Goal: Transaction & Acquisition: Download file/media

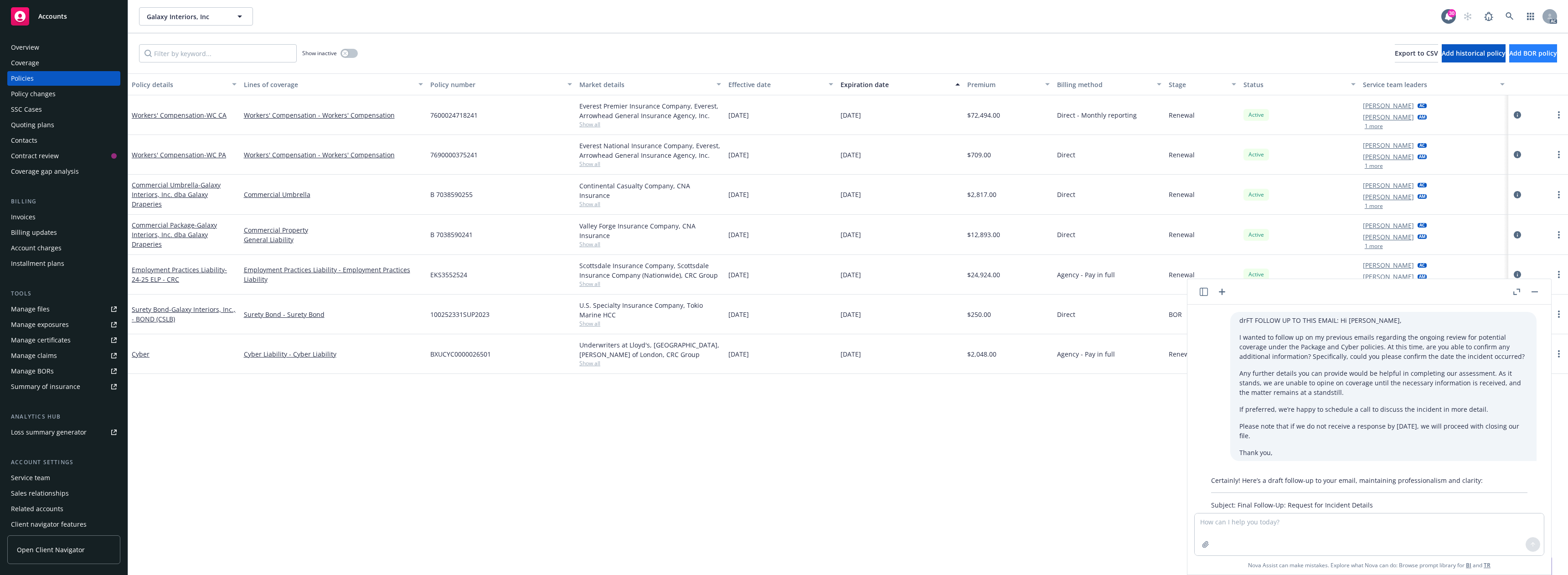
scroll to position [186, 0]
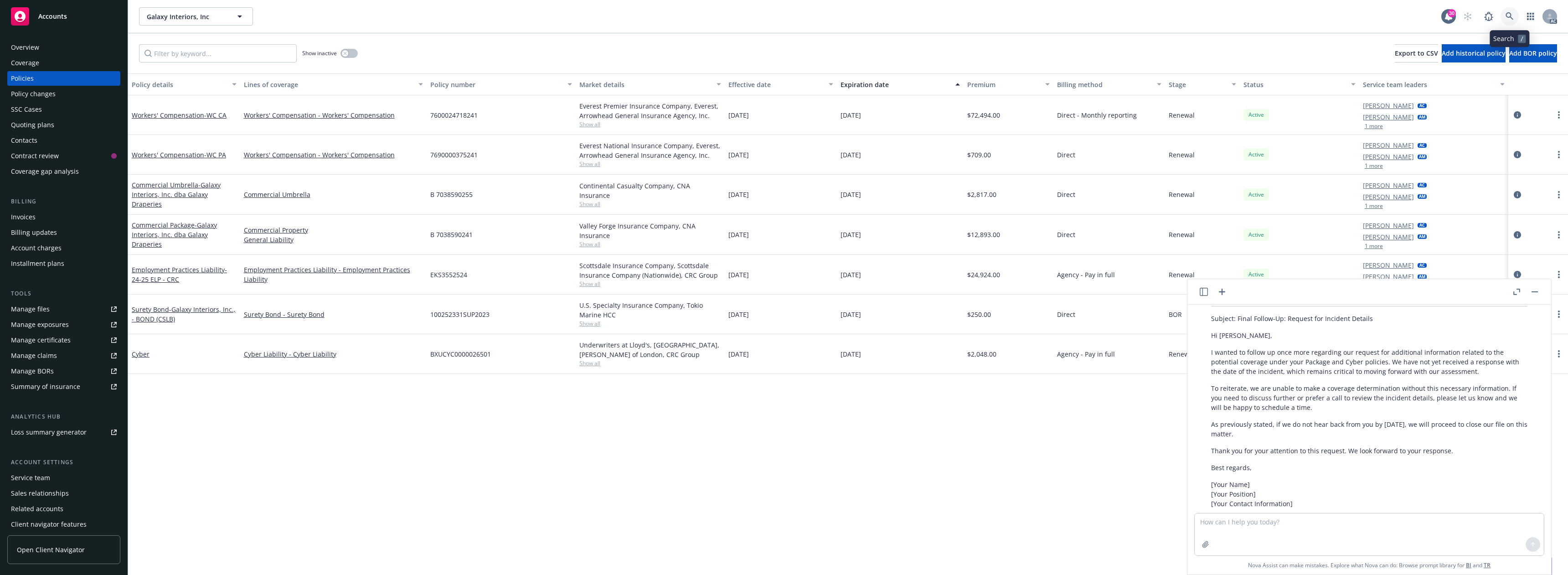
click at [1509, 18] on icon at bounding box center [1510, 16] width 8 height 8
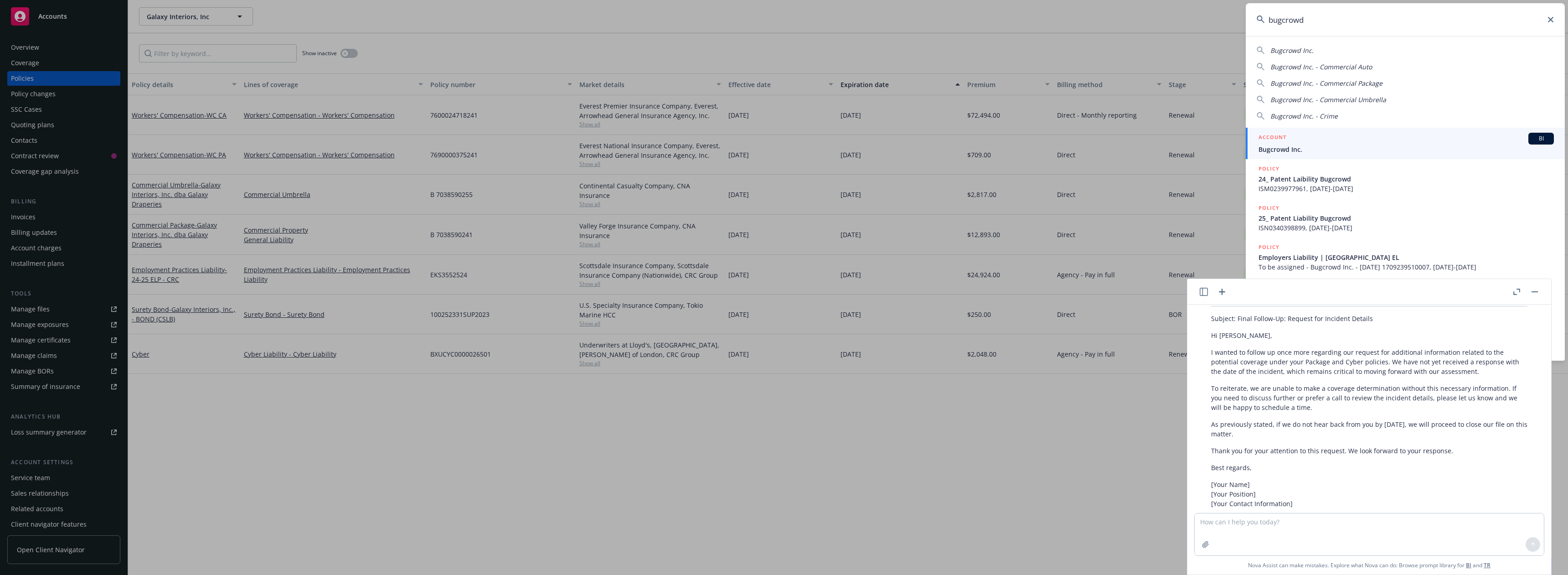
type input "bugcrowd"
click at [1309, 138] on div "ACCOUNT BI" at bounding box center [1406, 138] width 296 height 12
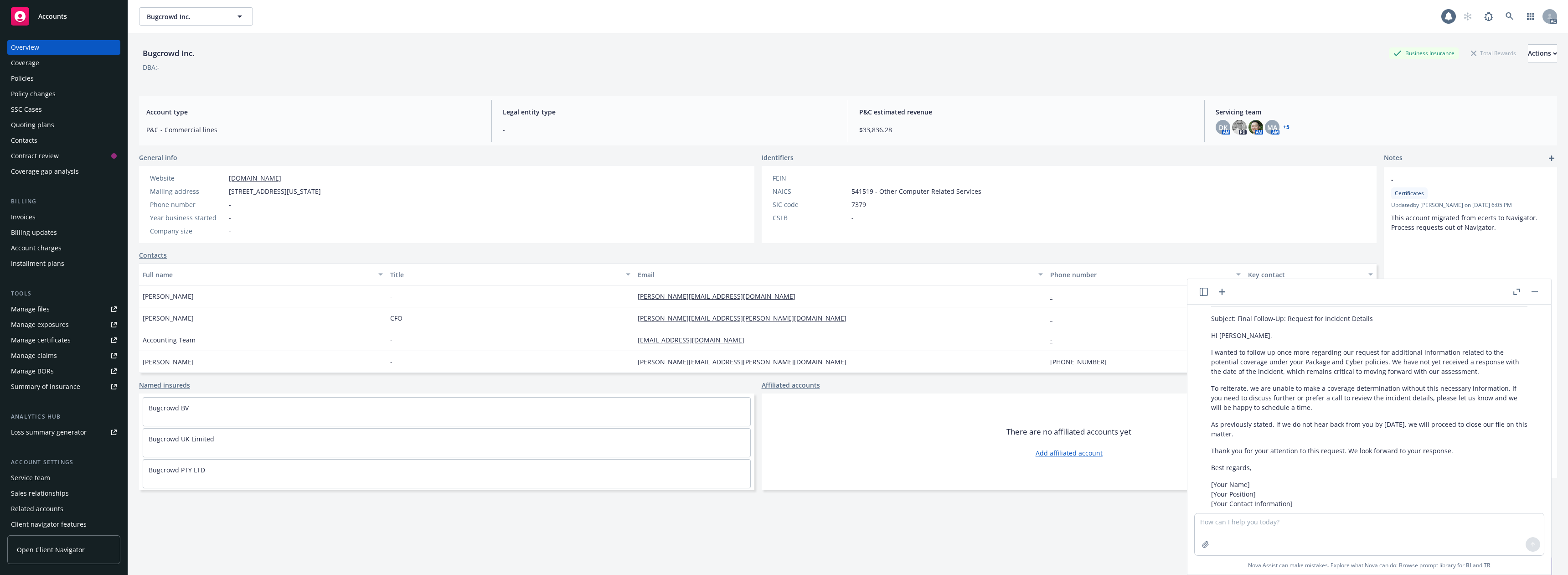
click at [46, 76] on div "Policies" at bounding box center [64, 78] width 106 height 14
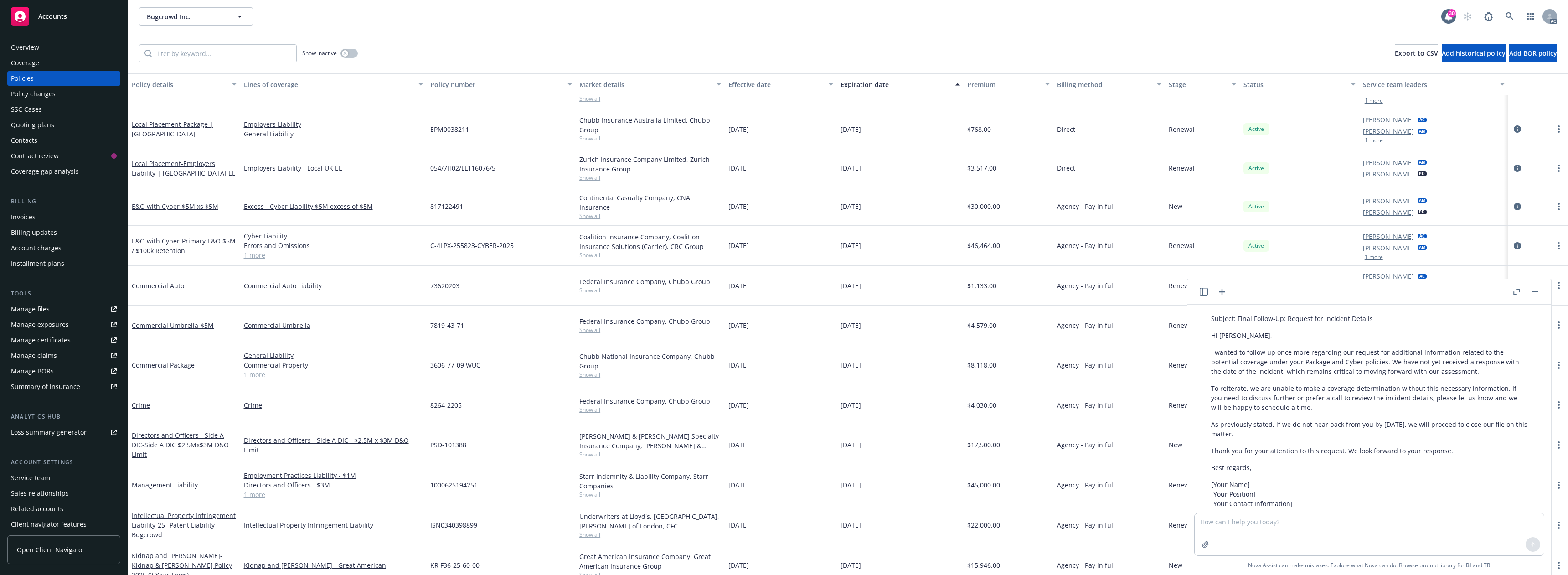
scroll to position [33, 0]
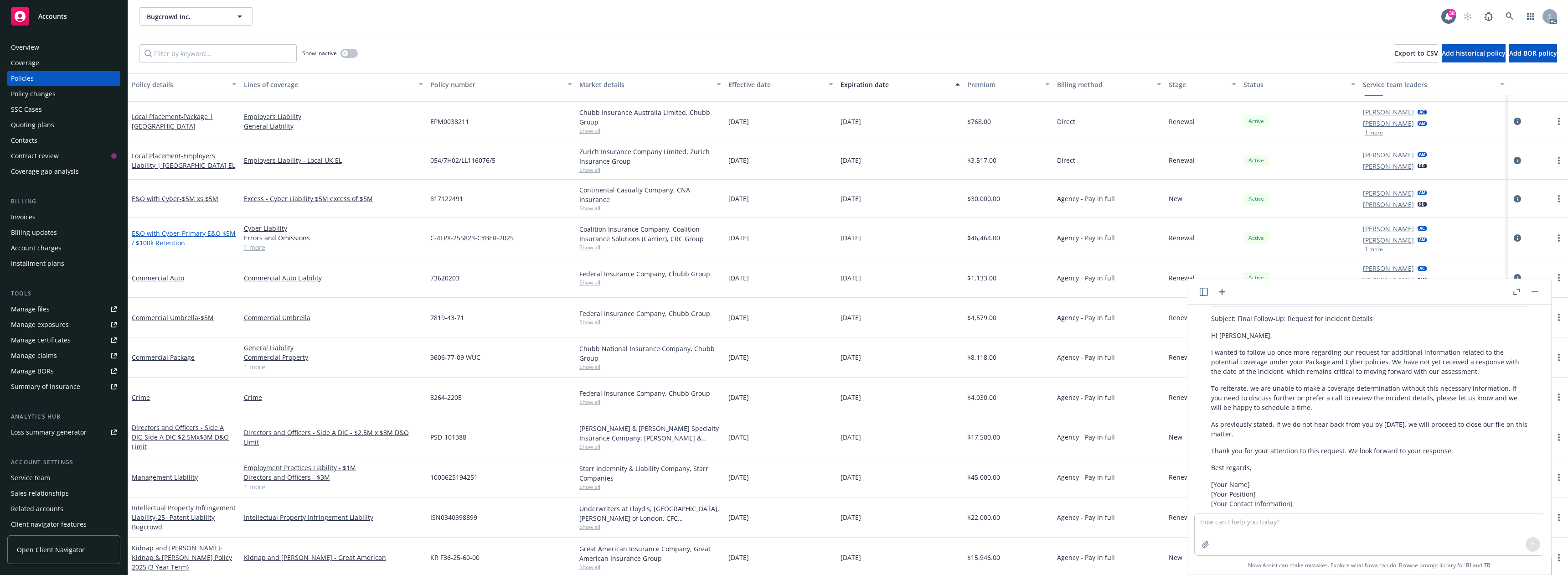
click at [179, 230] on span "- Primary E&O $5M / $100k Retention" at bounding box center [184, 238] width 104 height 18
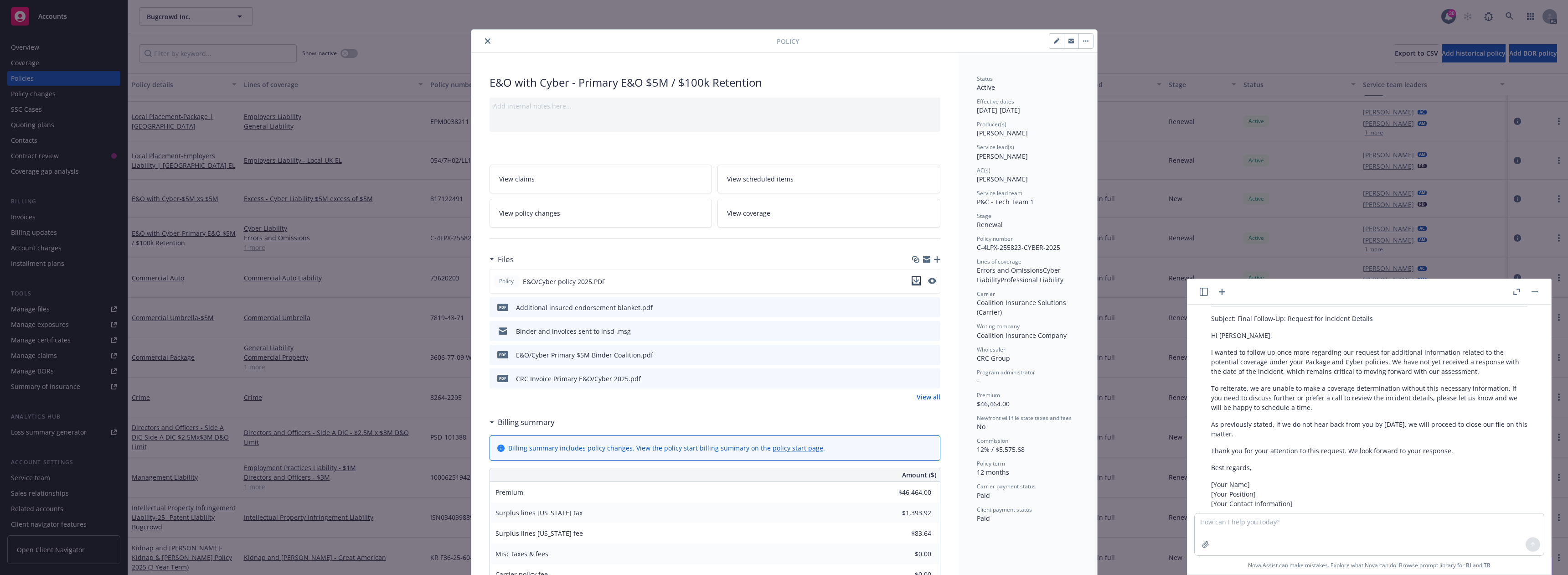
click at [913, 280] on icon "download file" at bounding box center [917, 281] width 8 height 8
click at [485, 42] on icon "close" at bounding box center [488, 41] width 6 height 6
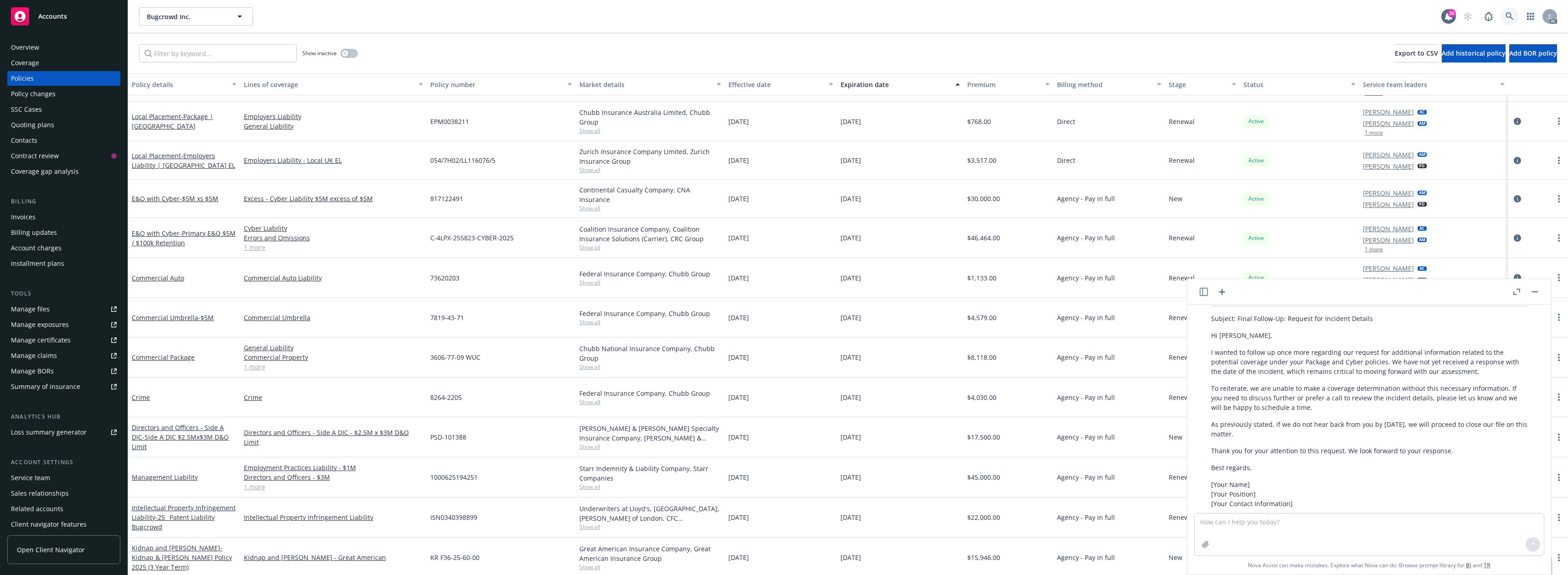
click at [1509, 12] on icon at bounding box center [1510, 16] width 8 height 8
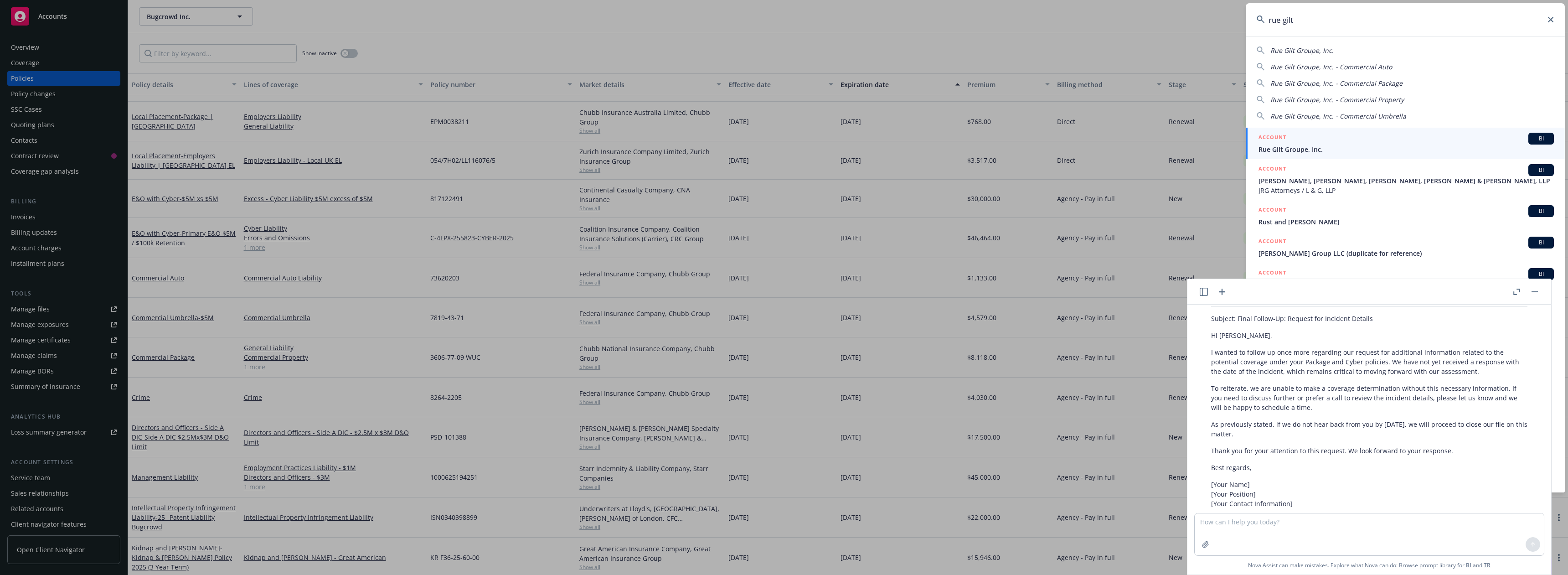
type input "rue gilt"
click at [1307, 139] on div "ACCOUNT BI" at bounding box center [1406, 138] width 296 height 12
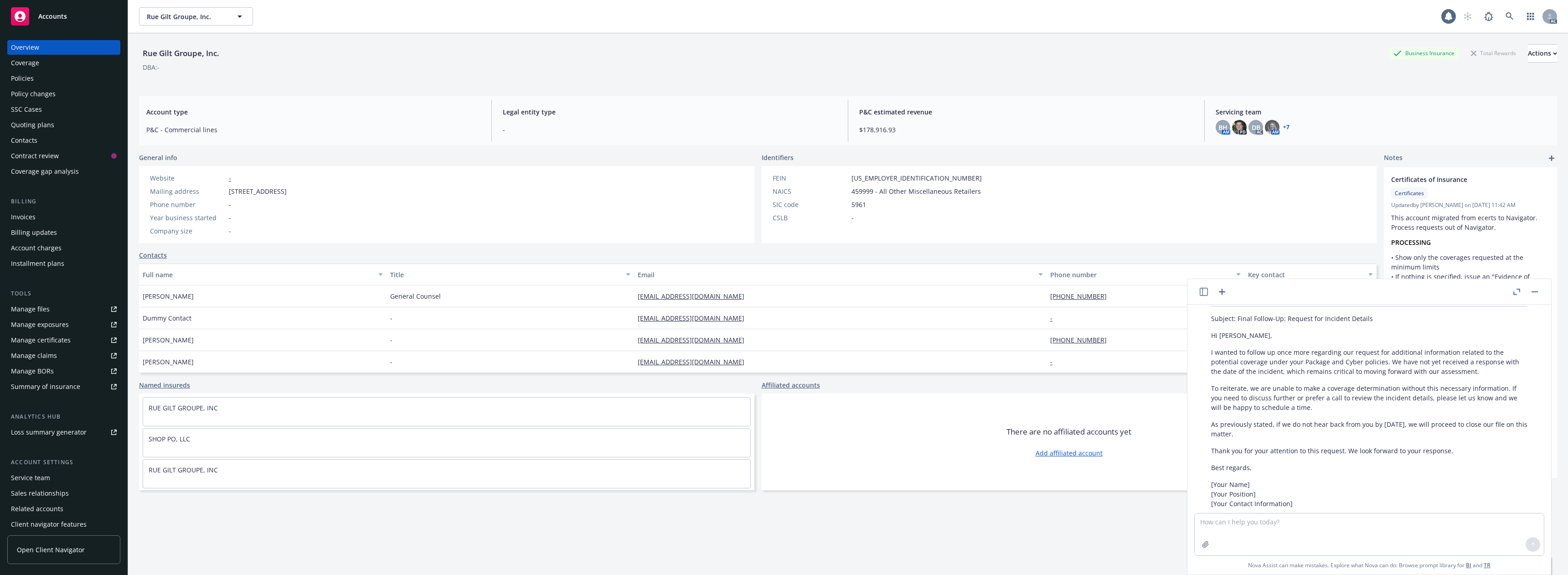
click at [28, 79] on div "Policies" at bounding box center [23, 78] width 23 height 14
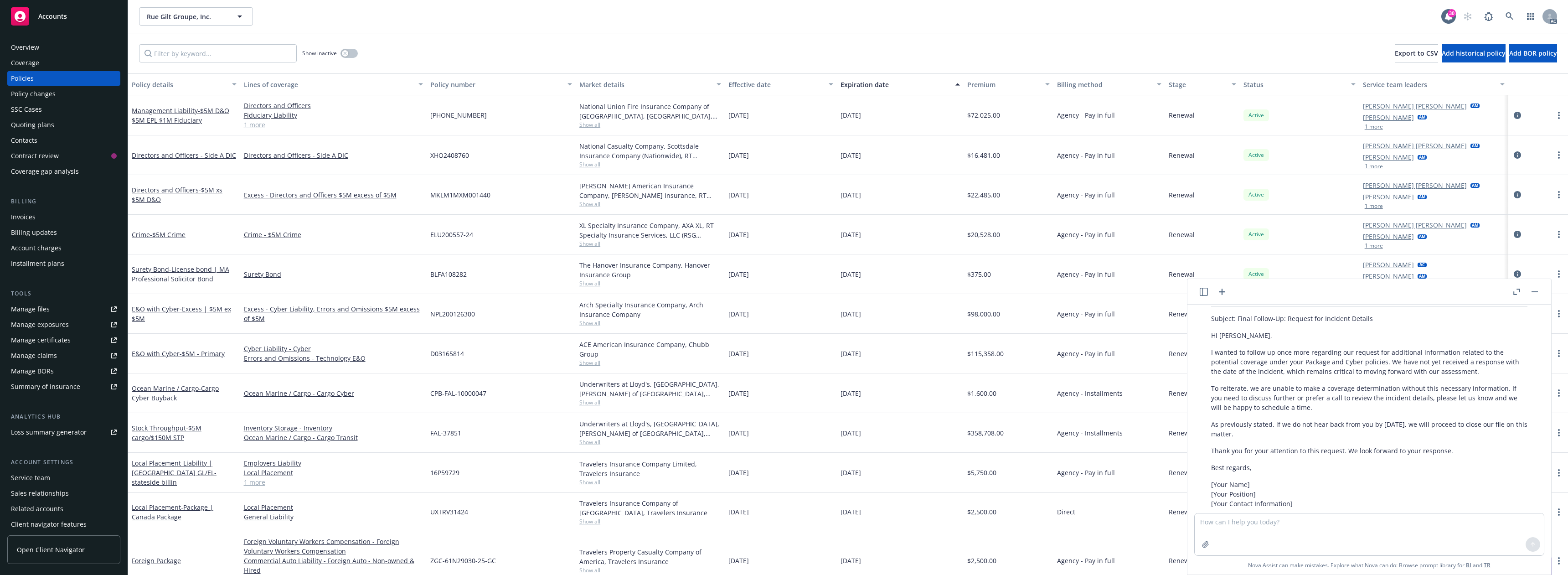
click at [1532, 291] on button "button" at bounding box center [1535, 292] width 11 height 11
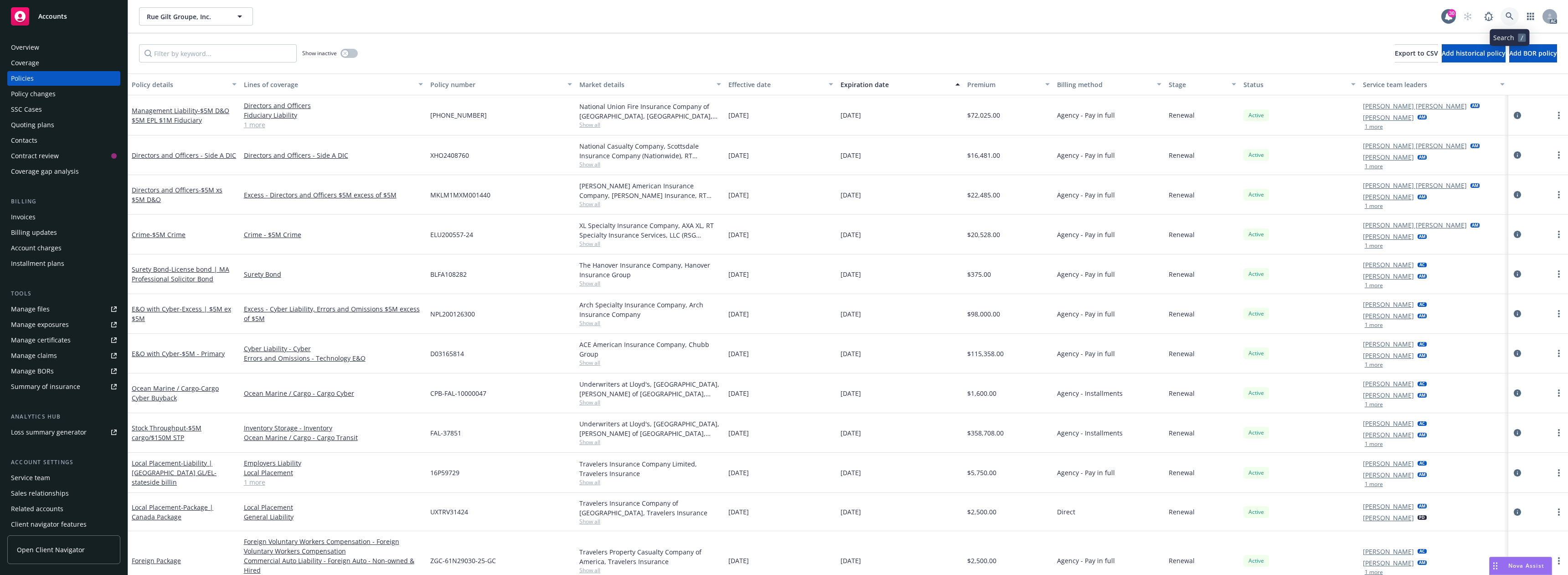
click at [1510, 16] on icon at bounding box center [1510, 16] width 8 height 8
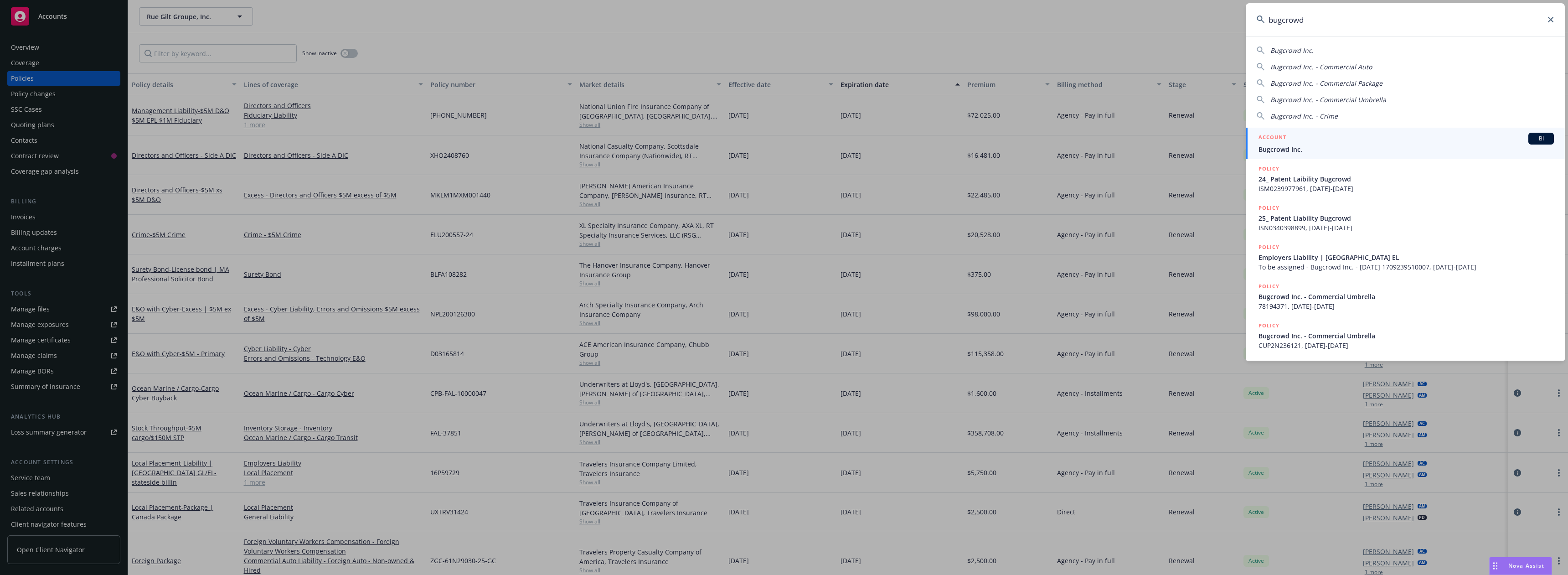
type input "bugcrowd"
click at [1299, 141] on div "ACCOUNT BI" at bounding box center [1406, 138] width 296 height 12
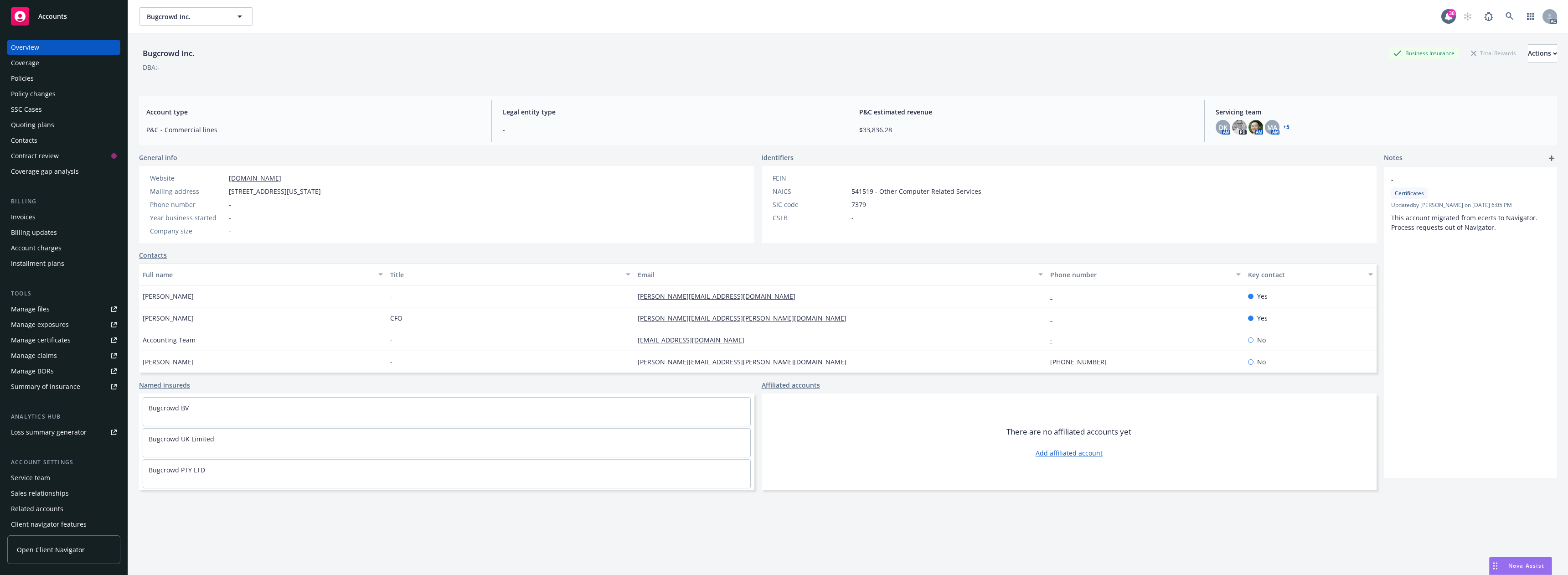
click at [53, 73] on div "Policies" at bounding box center [64, 78] width 106 height 14
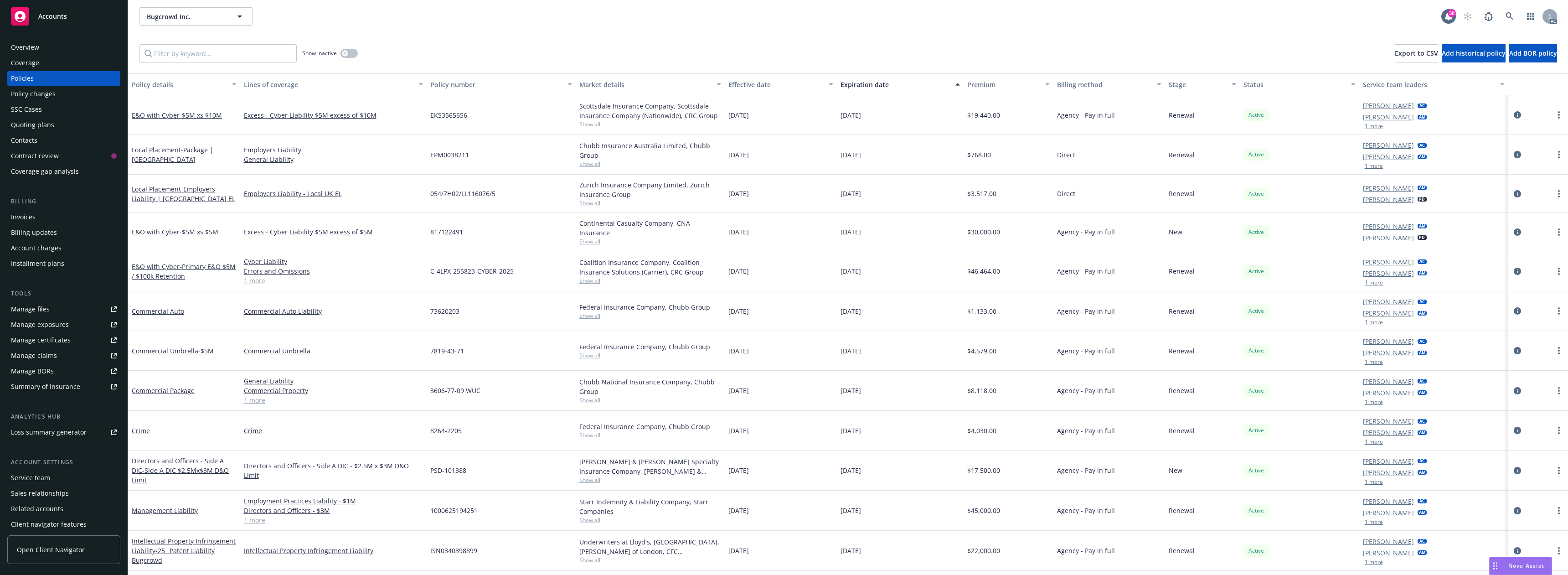
click at [176, 282] on div "E&O with Cyber - Primary E&O $5M / $100k Retention" at bounding box center [184, 271] width 112 height 40
click at [176, 278] on div "E&O with Cyber - Primary E&O $5M / $100k Retention" at bounding box center [184, 271] width 105 height 19
click at [178, 262] on link "E&O with Cyber - Primary E&O $5M / $100k Retention" at bounding box center [184, 271] width 104 height 18
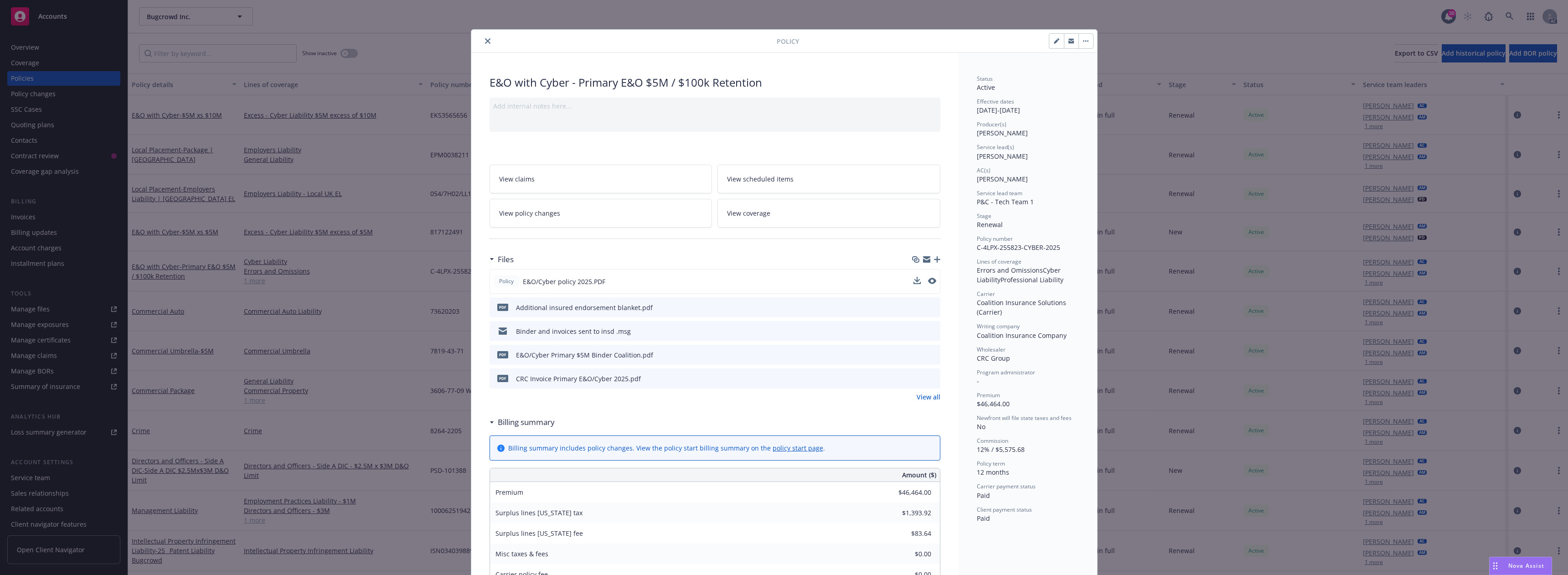
drag, startPoint x: 908, startPoint y: 280, endPoint x: 913, endPoint y: 281, distance: 5.1
click at [908, 280] on div "Policy E&O/Cyber policy 2025.PDF" at bounding box center [715, 281] width 451 height 24
click at [915, 281] on icon "download file" at bounding box center [917, 281] width 8 height 8
click at [485, 39] on icon "close" at bounding box center [488, 41] width 6 height 6
click at [482, 43] on button "close" at bounding box center [488, 41] width 11 height 11
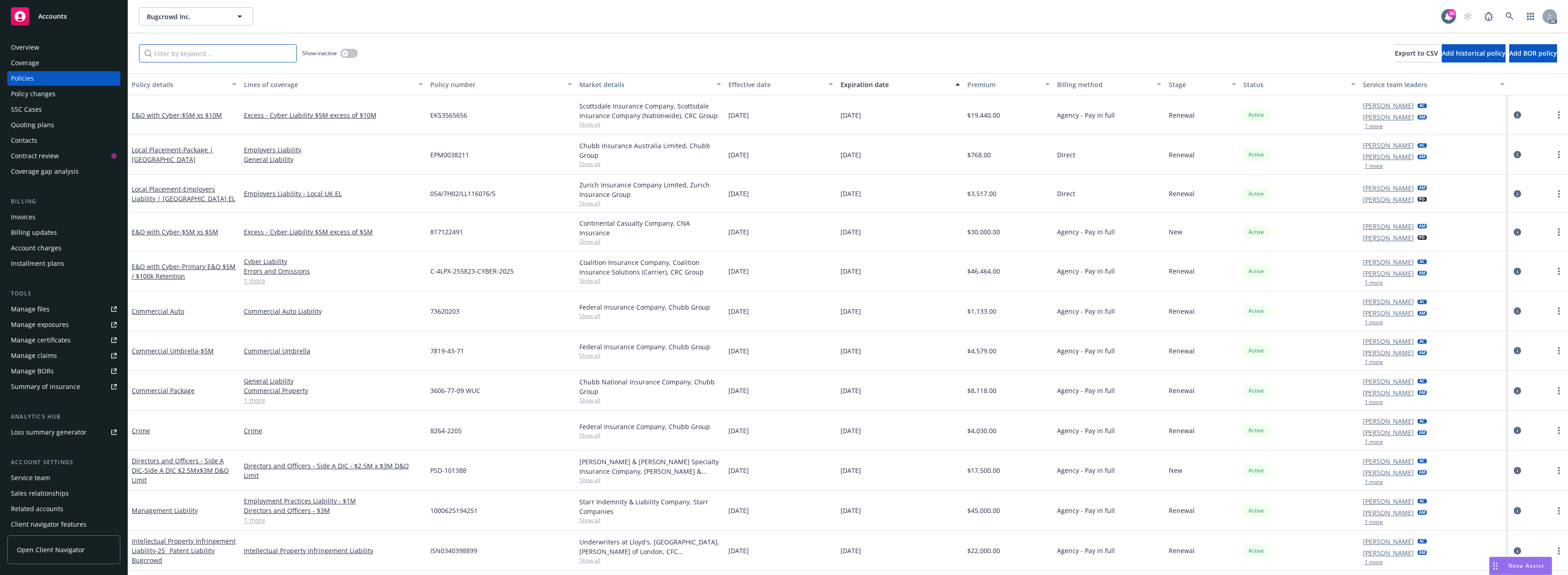
click at [195, 51] on input "Filter by keyword..." at bounding box center [218, 53] width 158 height 18
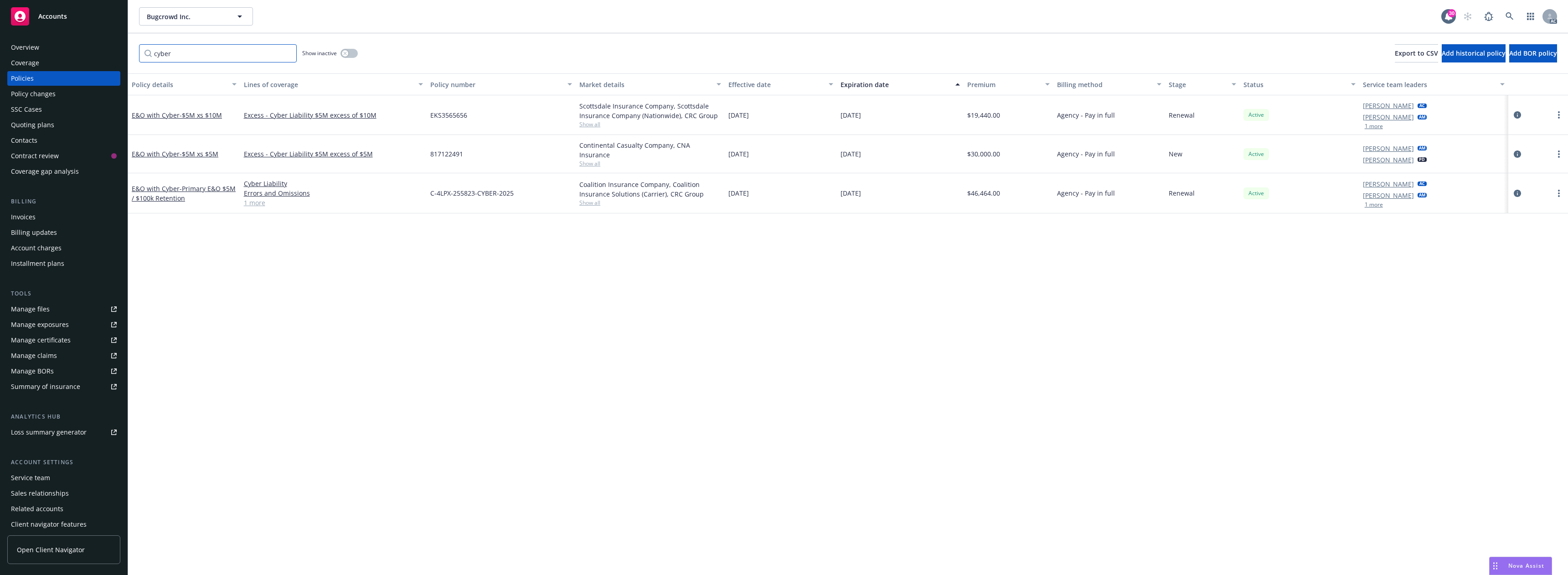
type input "cyber"
